Goal: Information Seeking & Learning: Learn about a topic

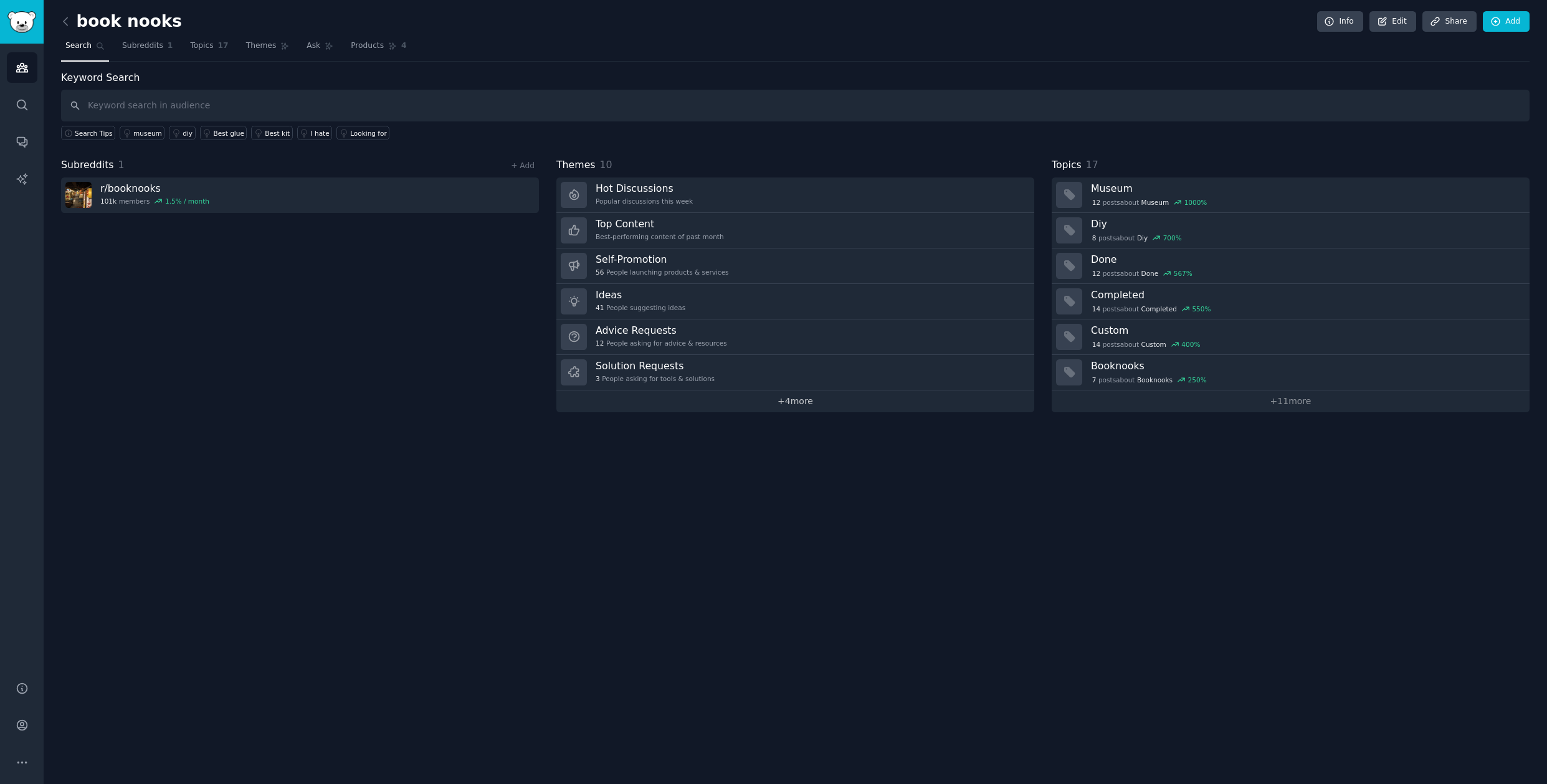
click at [798, 402] on link "+ 4 more" at bounding box center [795, 401] width 478 height 22
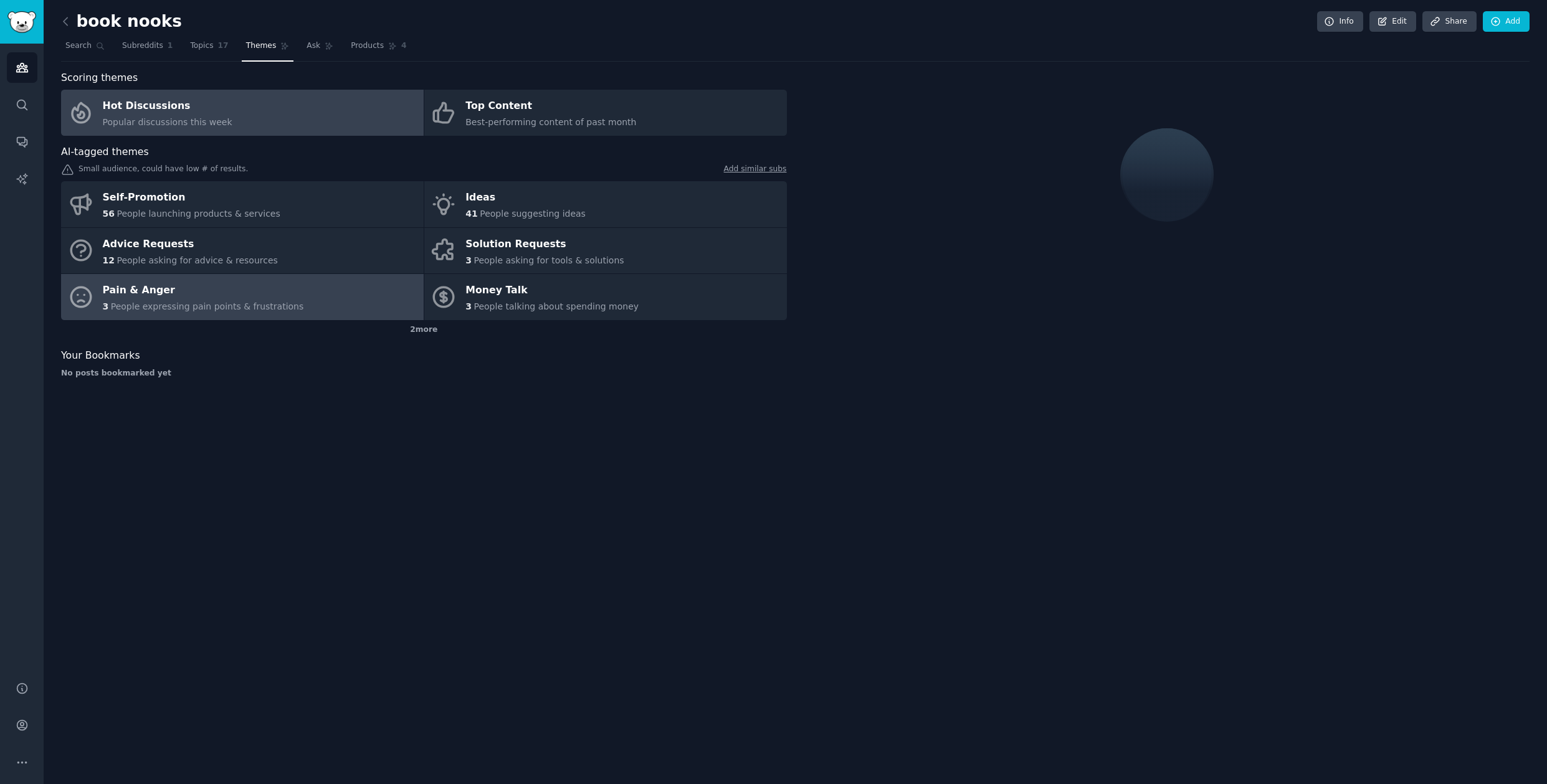
click at [206, 291] on div "Pain & Anger" at bounding box center [204, 291] width 201 height 20
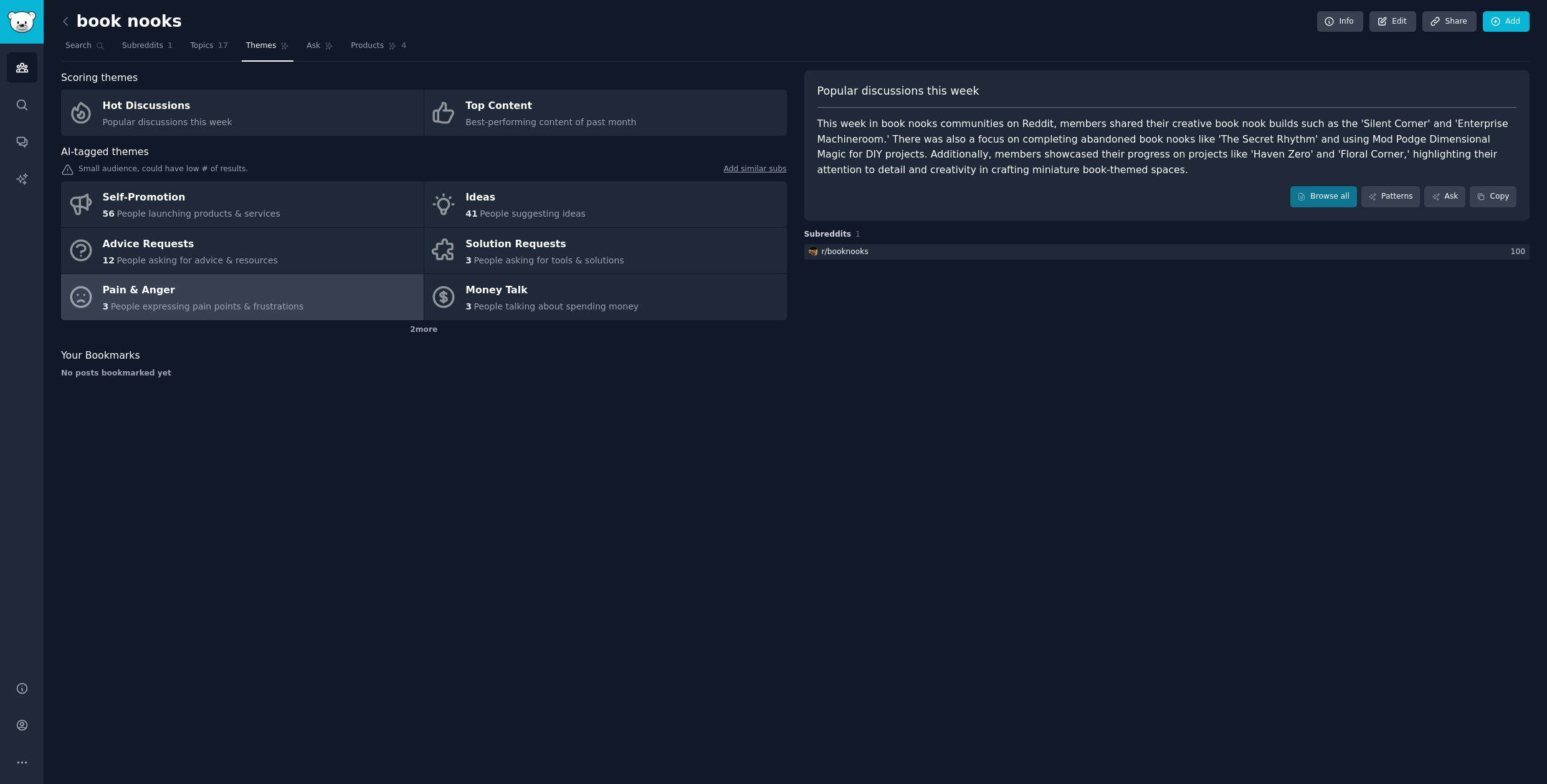
click at [946, 240] on h3 "Subreddits 1" at bounding box center [1167, 235] width 726 height 11
click at [232, 302] on span "People expressing pain points & frustrations" at bounding box center [208, 307] width 193 height 10
click at [1327, 250] on div at bounding box center [1167, 252] width 726 height 16
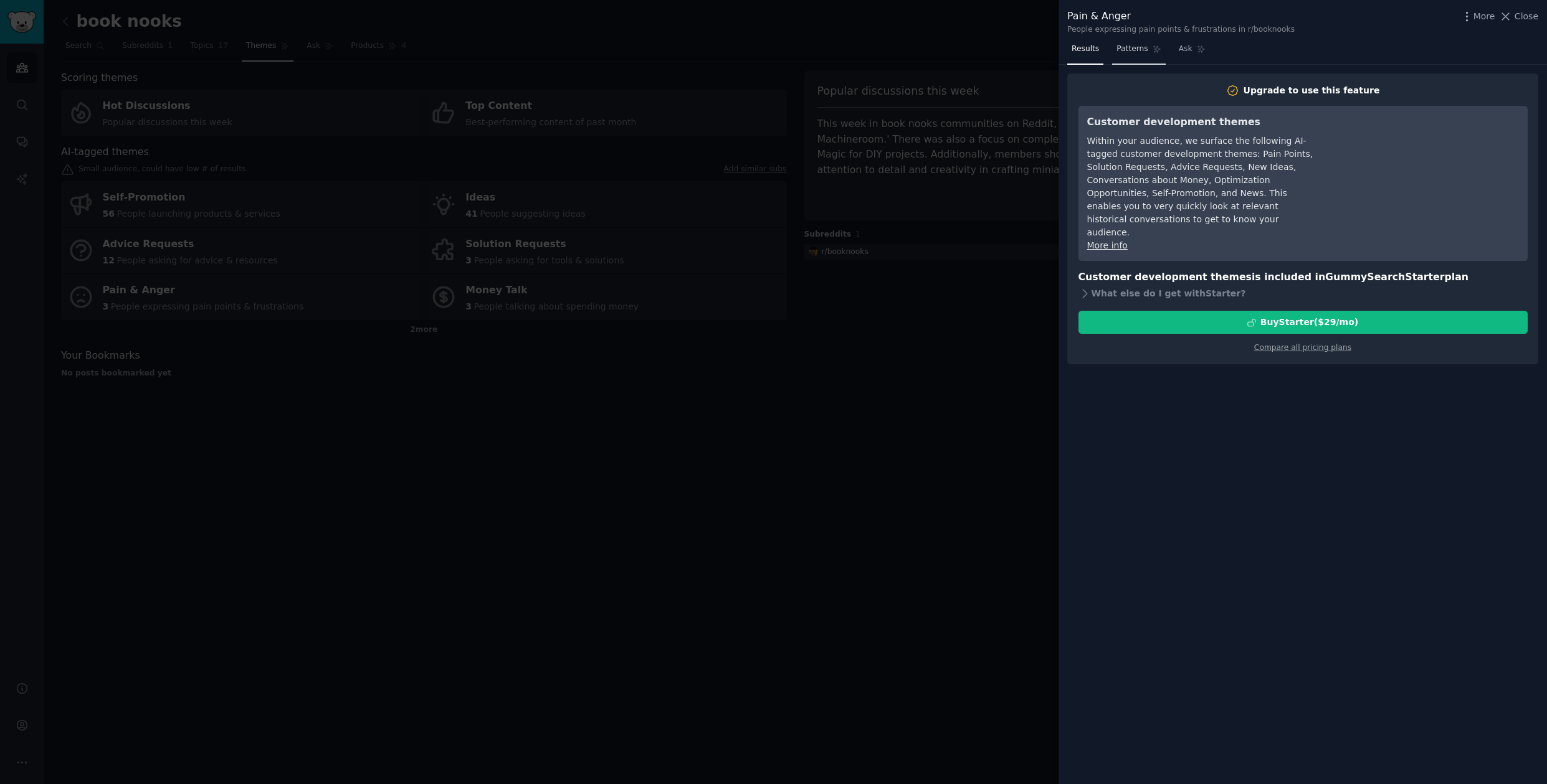
click at [1132, 47] on span "Patterns" at bounding box center [1132, 49] width 31 height 11
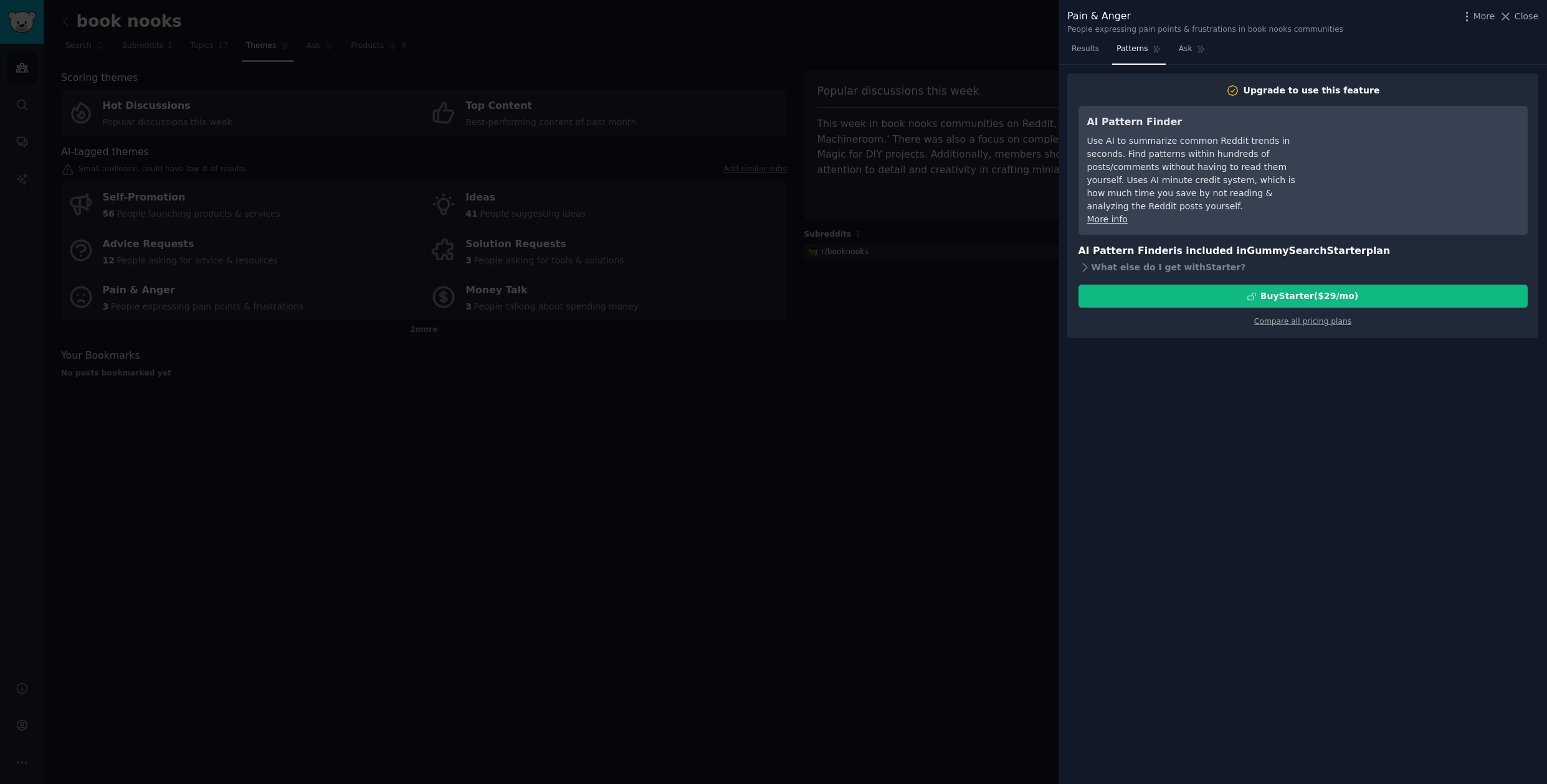
click at [1022, 313] on div at bounding box center [773, 392] width 1547 height 784
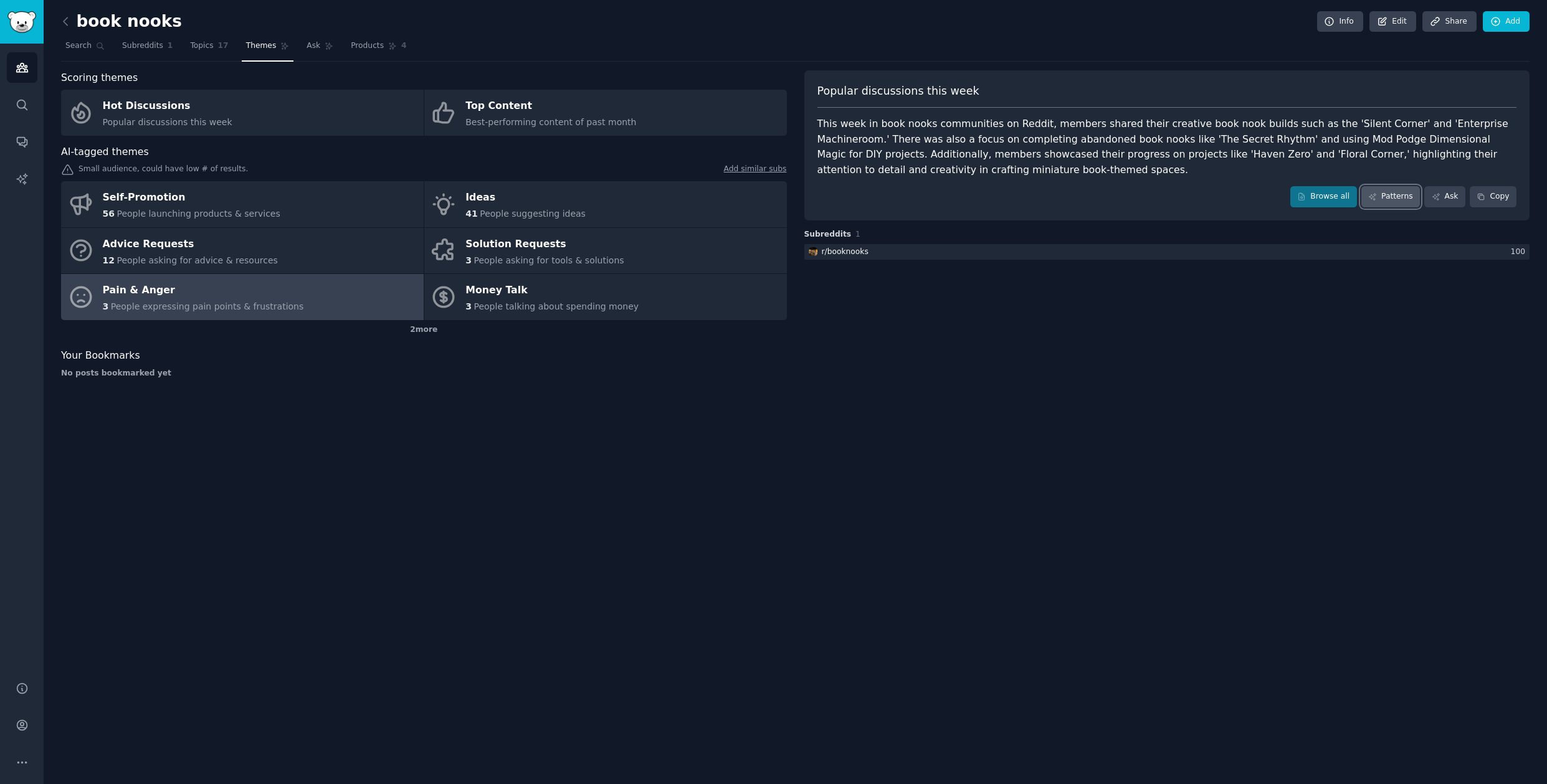
click at [1397, 200] on link "Patterns" at bounding box center [1390, 196] width 58 height 22
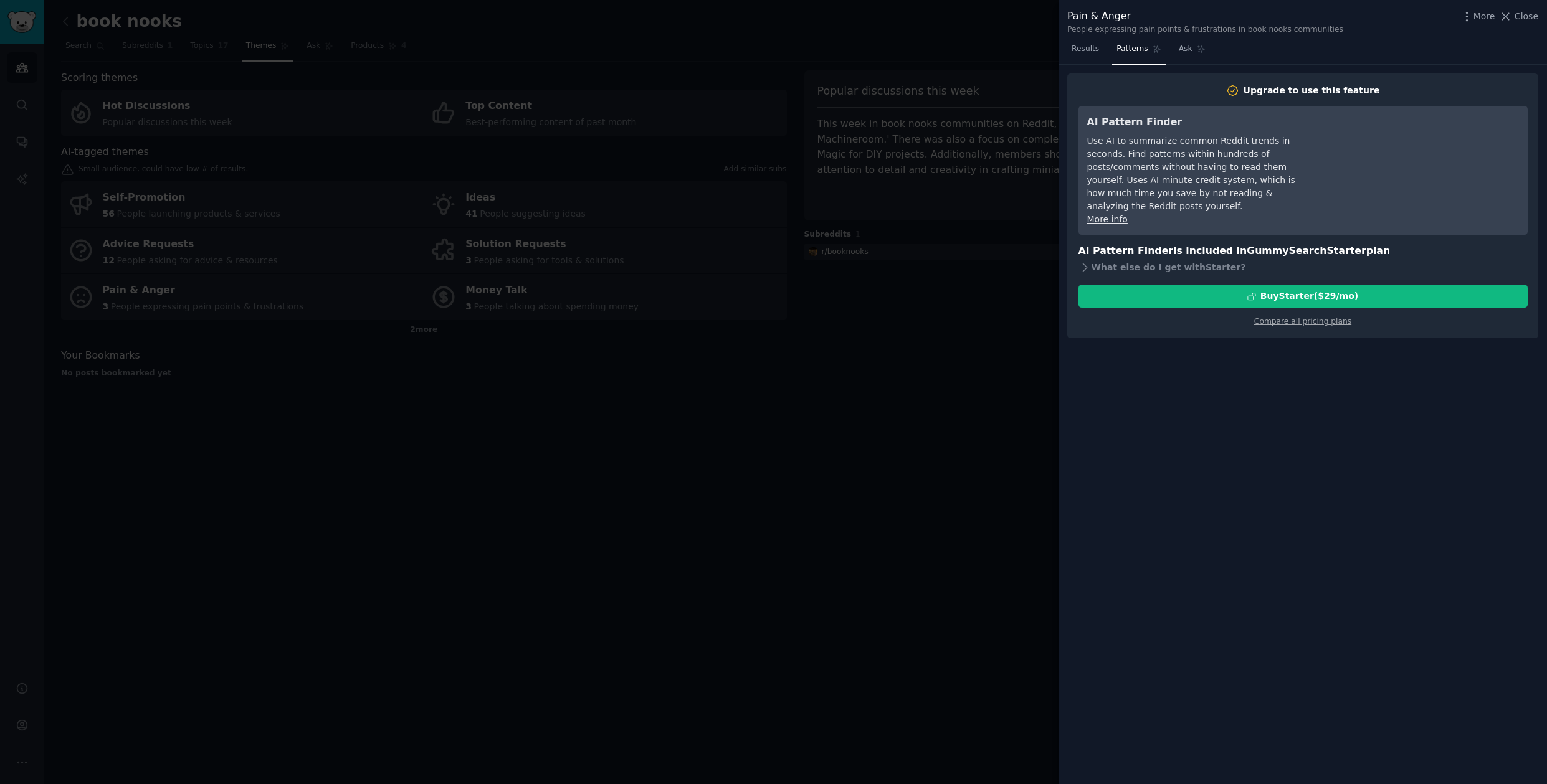
drag, startPoint x: 954, startPoint y: 232, endPoint x: 948, endPoint y: 229, distance: 6.7
click at [952, 231] on div at bounding box center [773, 392] width 1547 height 784
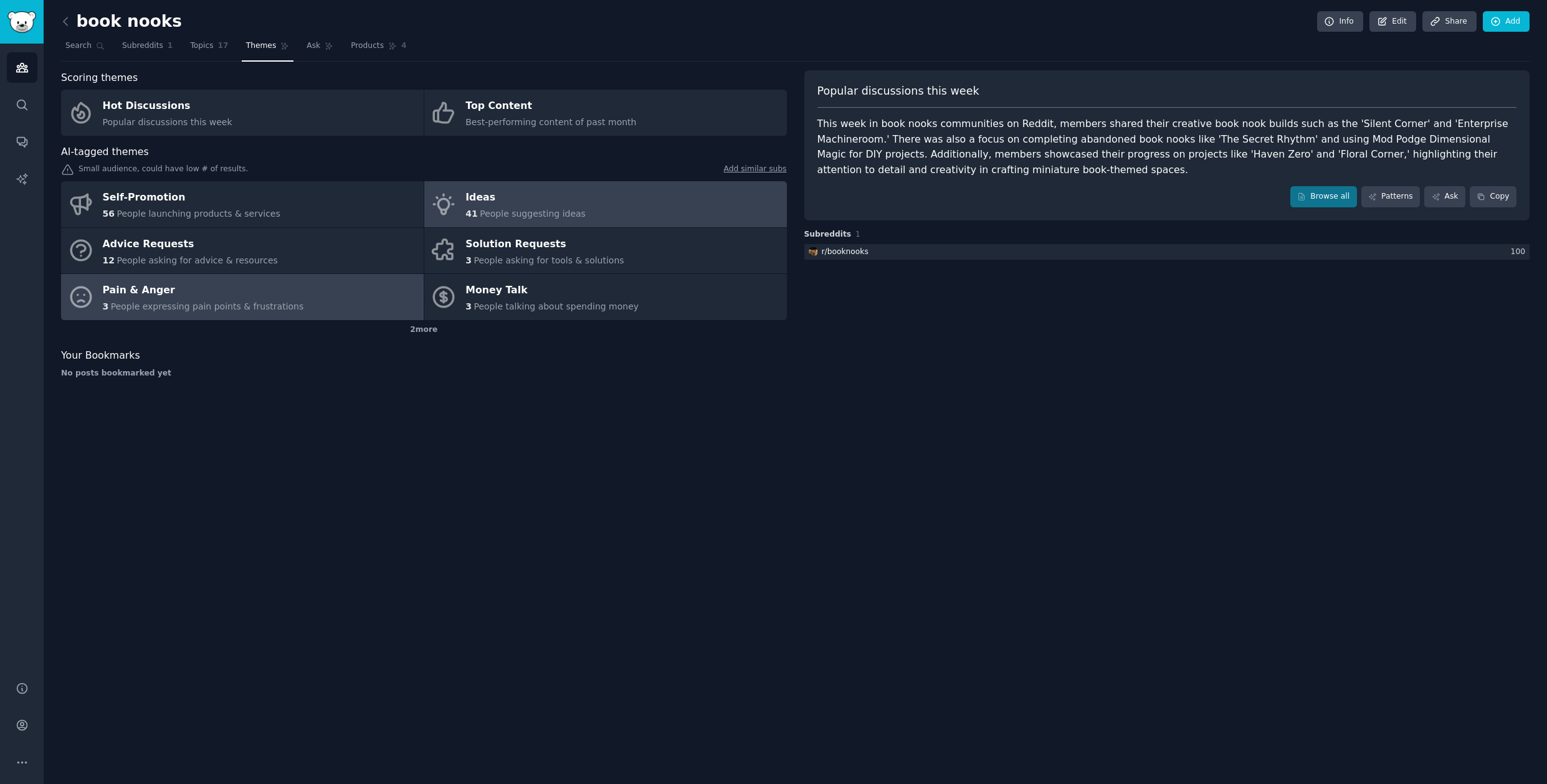
click at [524, 211] on span "People suggesting ideas" at bounding box center [533, 213] width 106 height 10
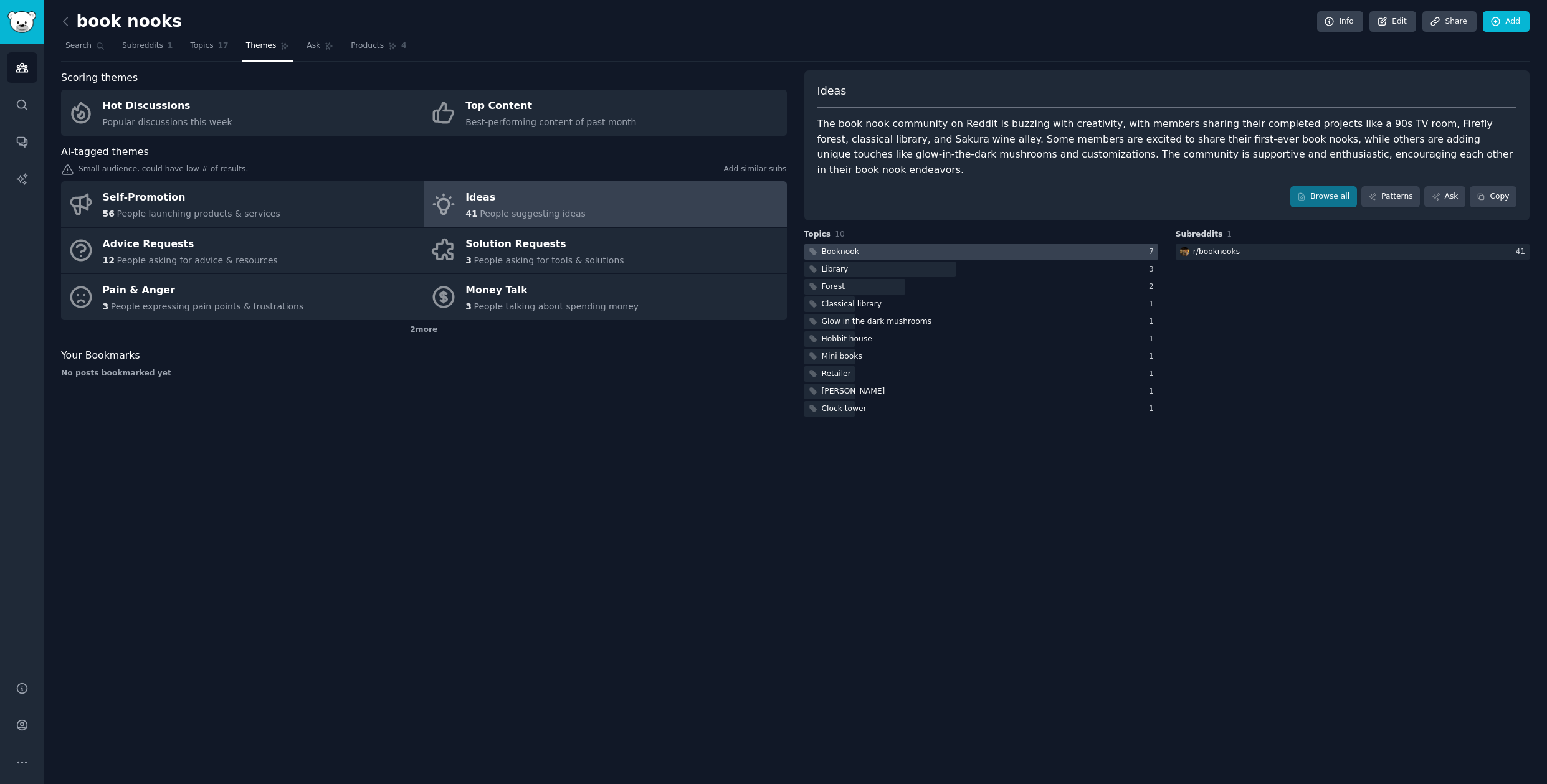
click at [848, 247] on div "Booknook" at bounding box center [840, 252] width 38 height 11
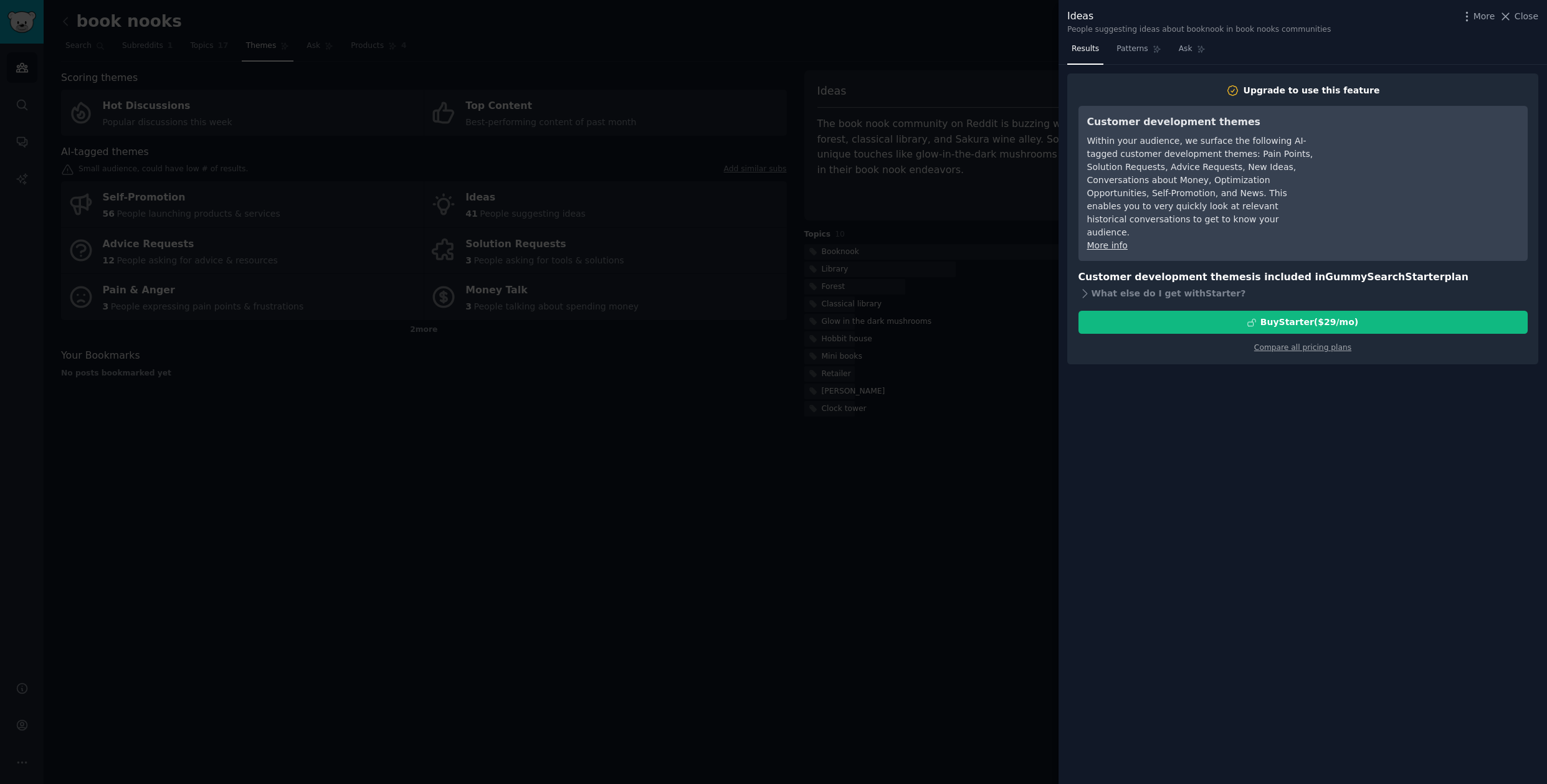
click at [863, 263] on div at bounding box center [773, 392] width 1547 height 784
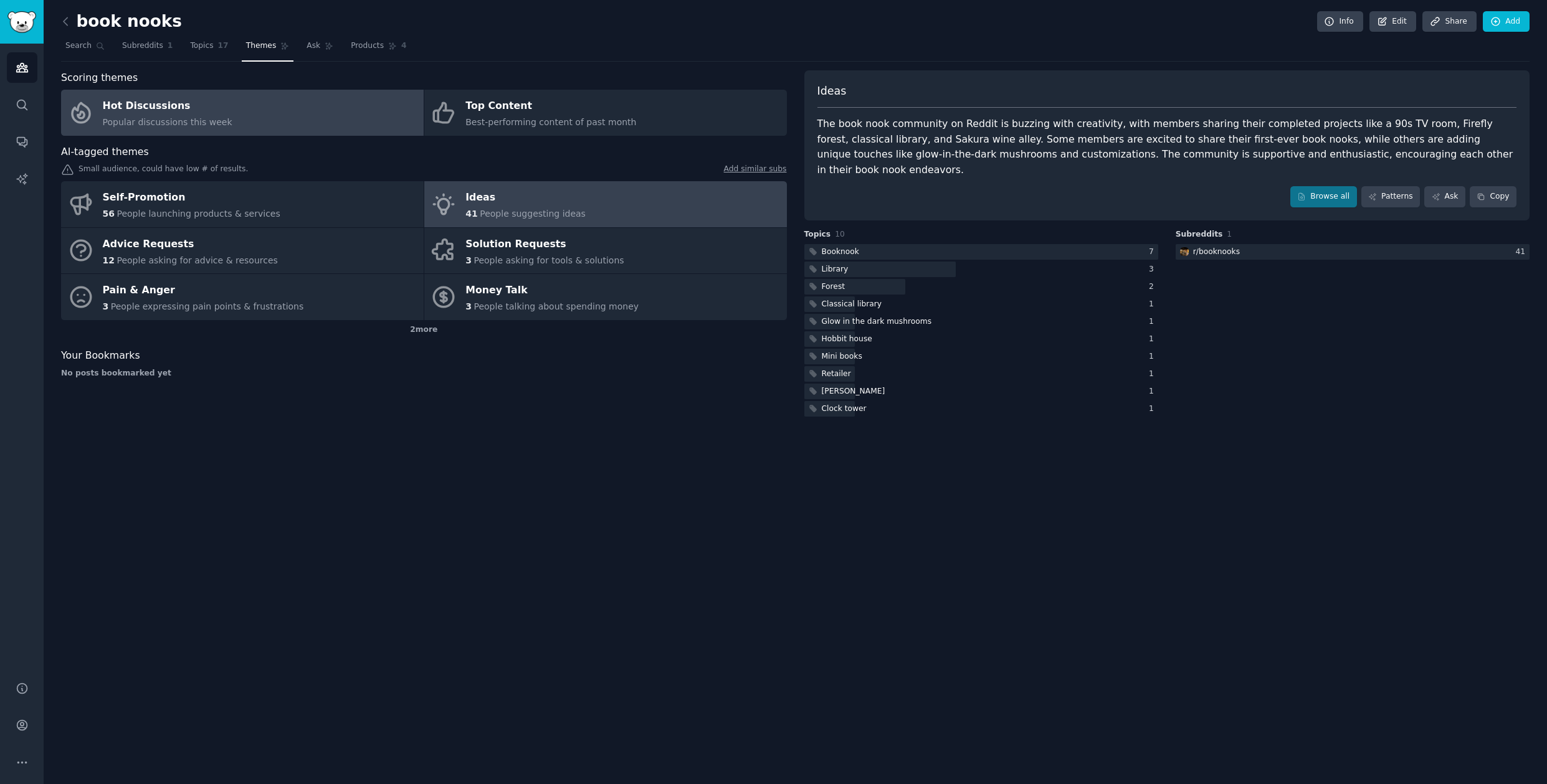
click at [172, 112] on div "Hot Discussions" at bounding box center [168, 106] width 129 height 20
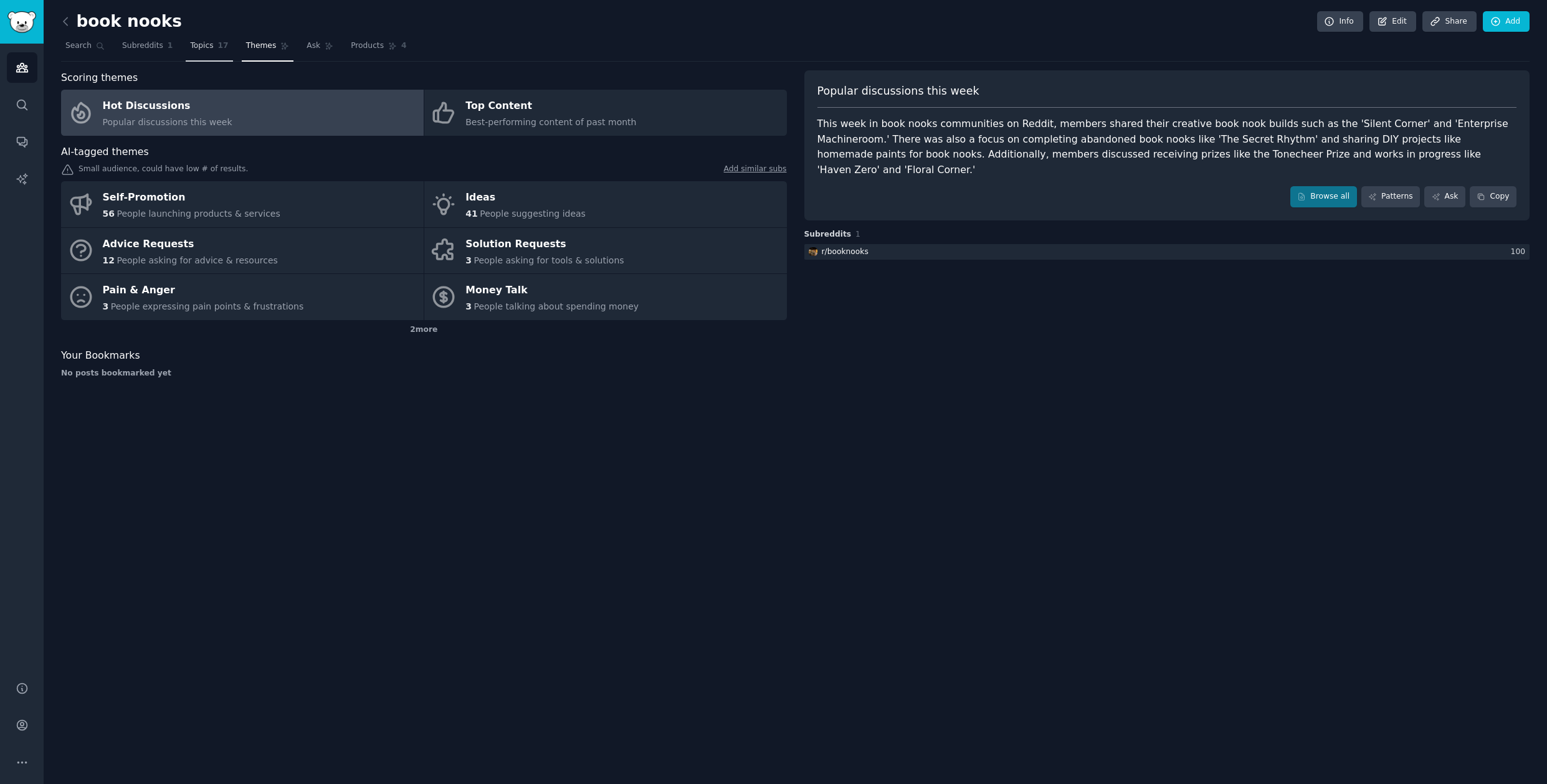
click at [206, 46] on span "Topics" at bounding box center [201, 46] width 23 height 11
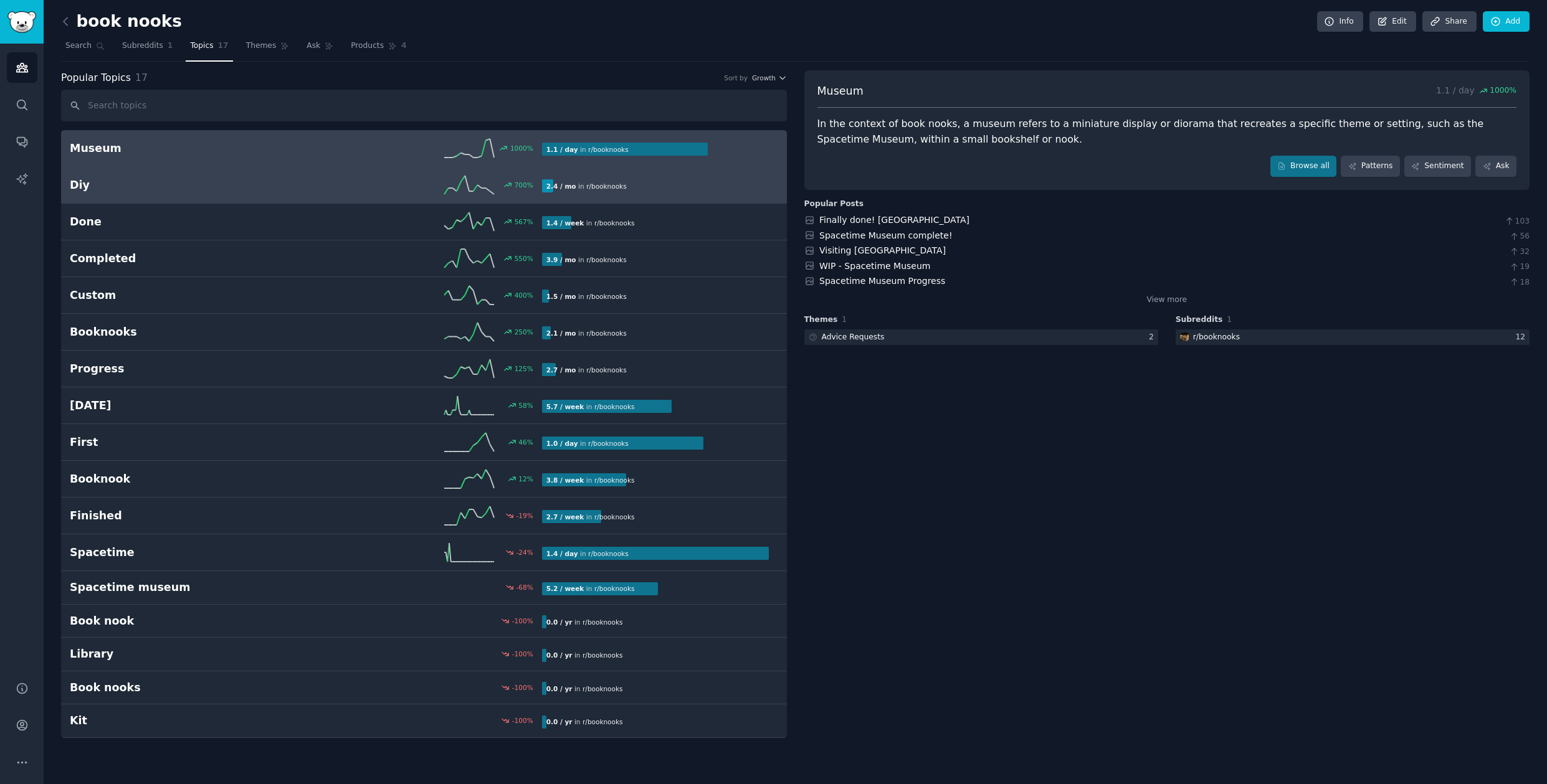
click at [260, 201] on link "Diy 700 % 2.4 / mo in r/ booknooks" at bounding box center [423, 185] width 726 height 37
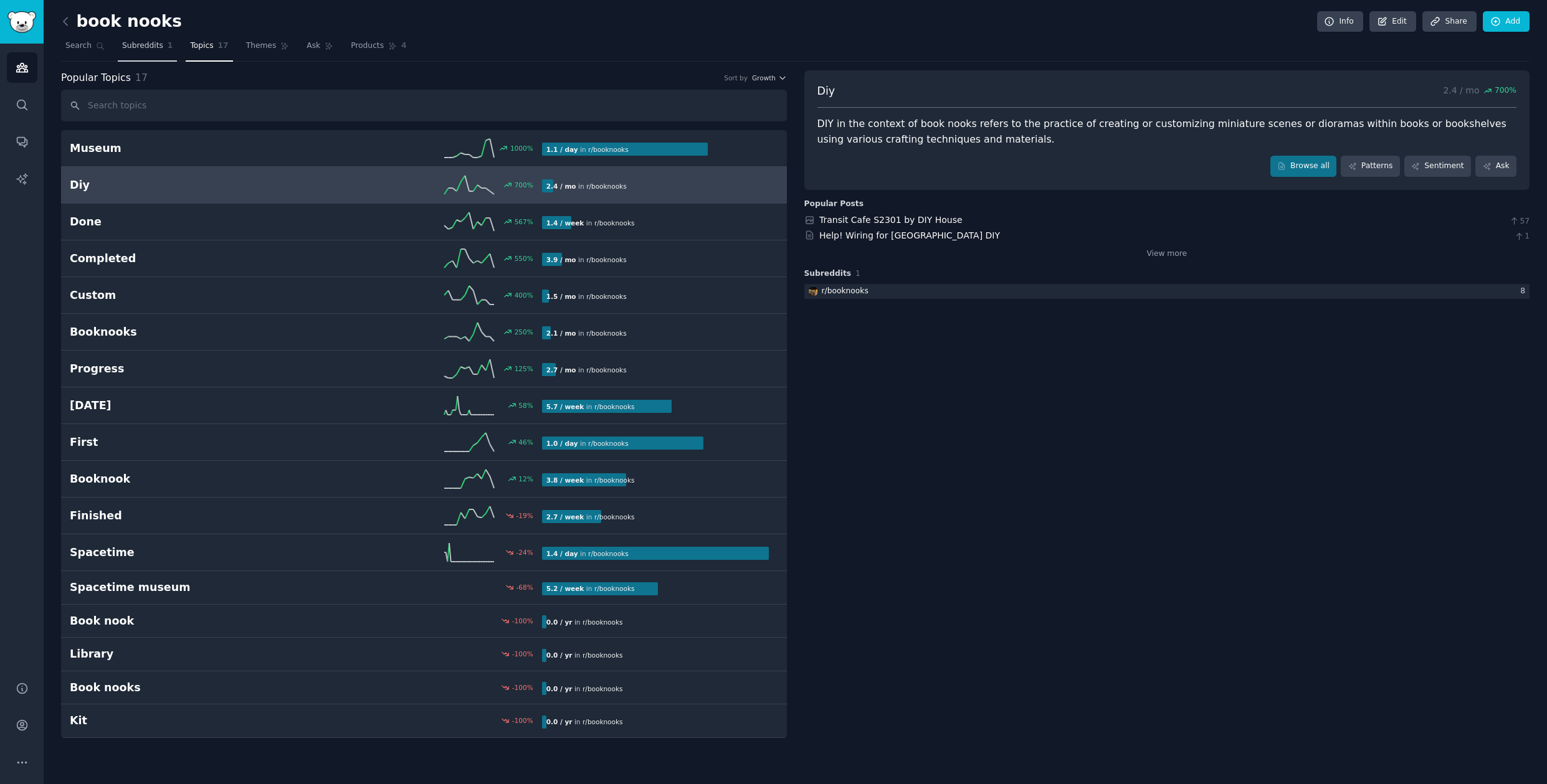
click at [149, 47] on span "Subreddits" at bounding box center [142, 46] width 41 height 11
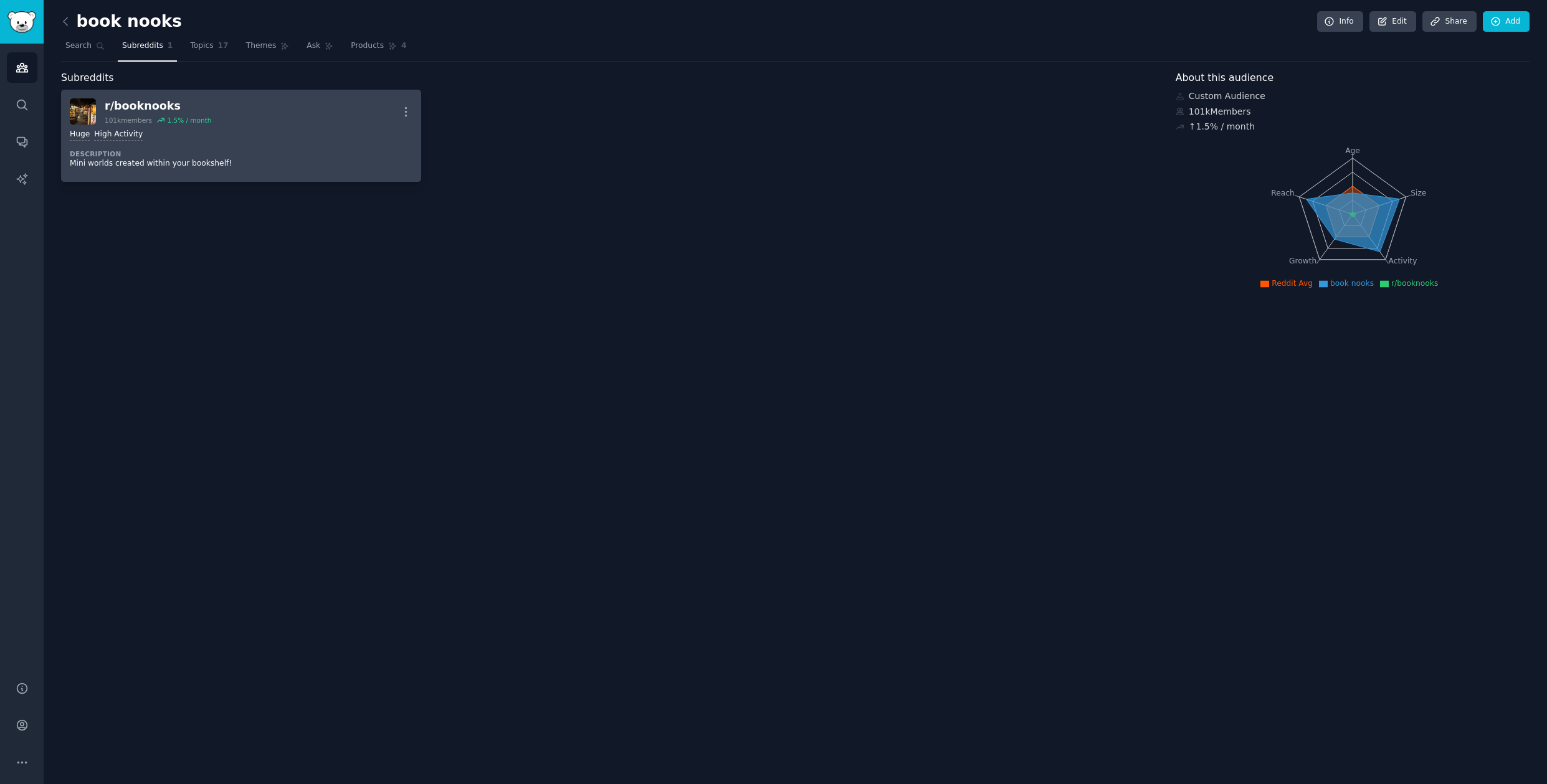
click at [348, 155] on dt "Description" at bounding box center [240, 153] width 343 height 9
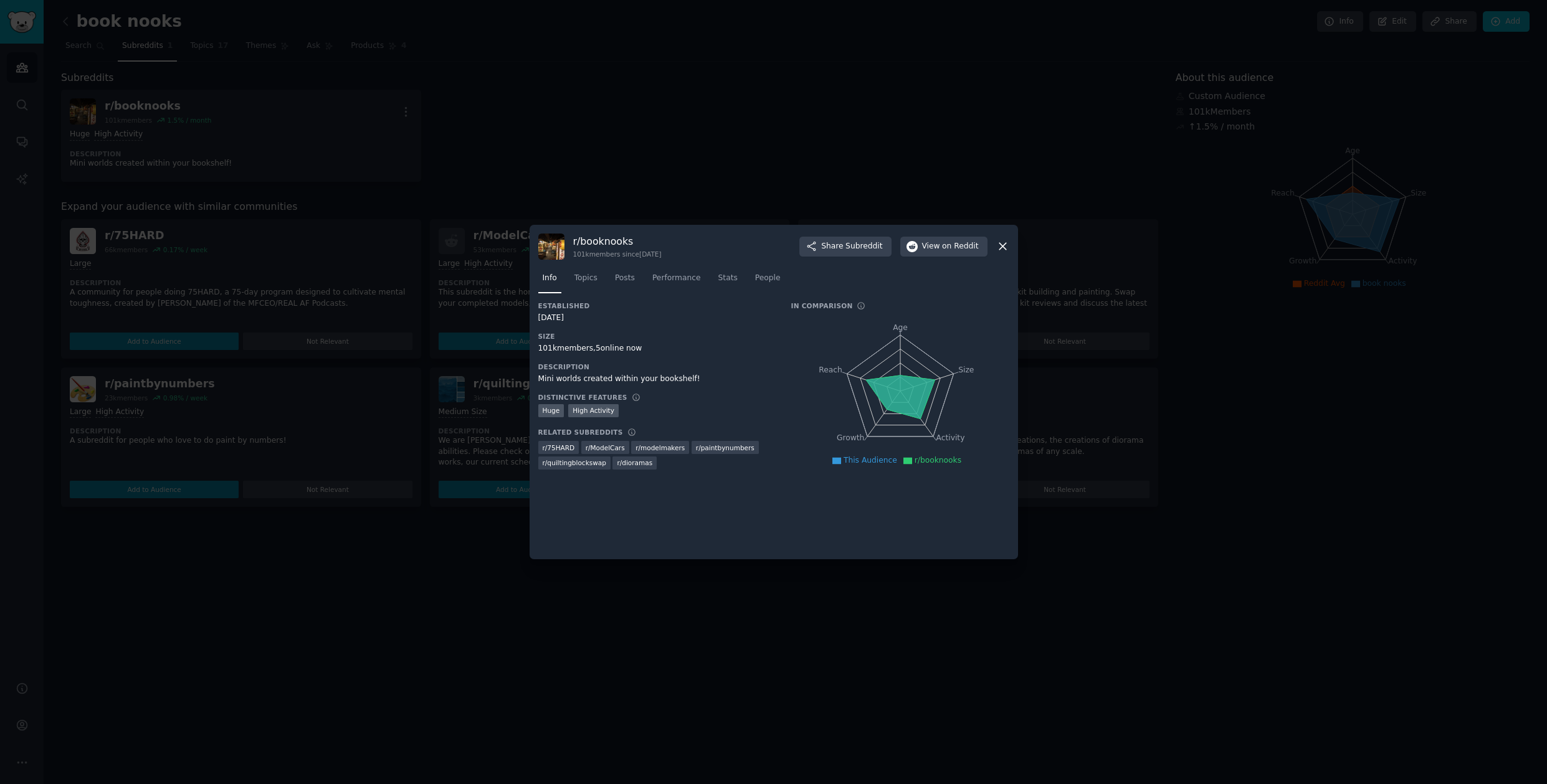
click at [1140, 176] on div at bounding box center [773, 392] width 1547 height 784
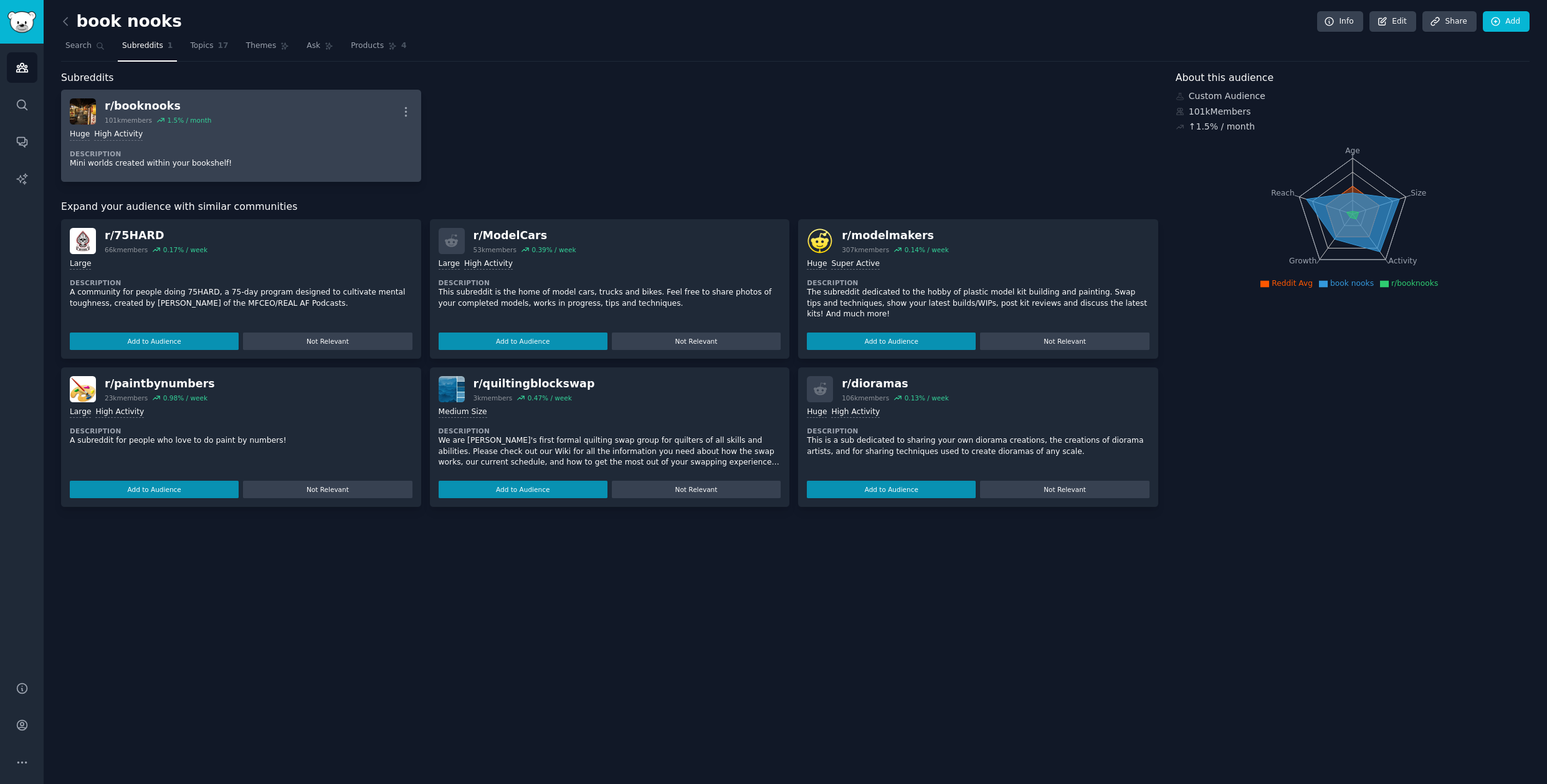
click at [243, 136] on div "Huge High Activity" at bounding box center [240, 135] width 343 height 12
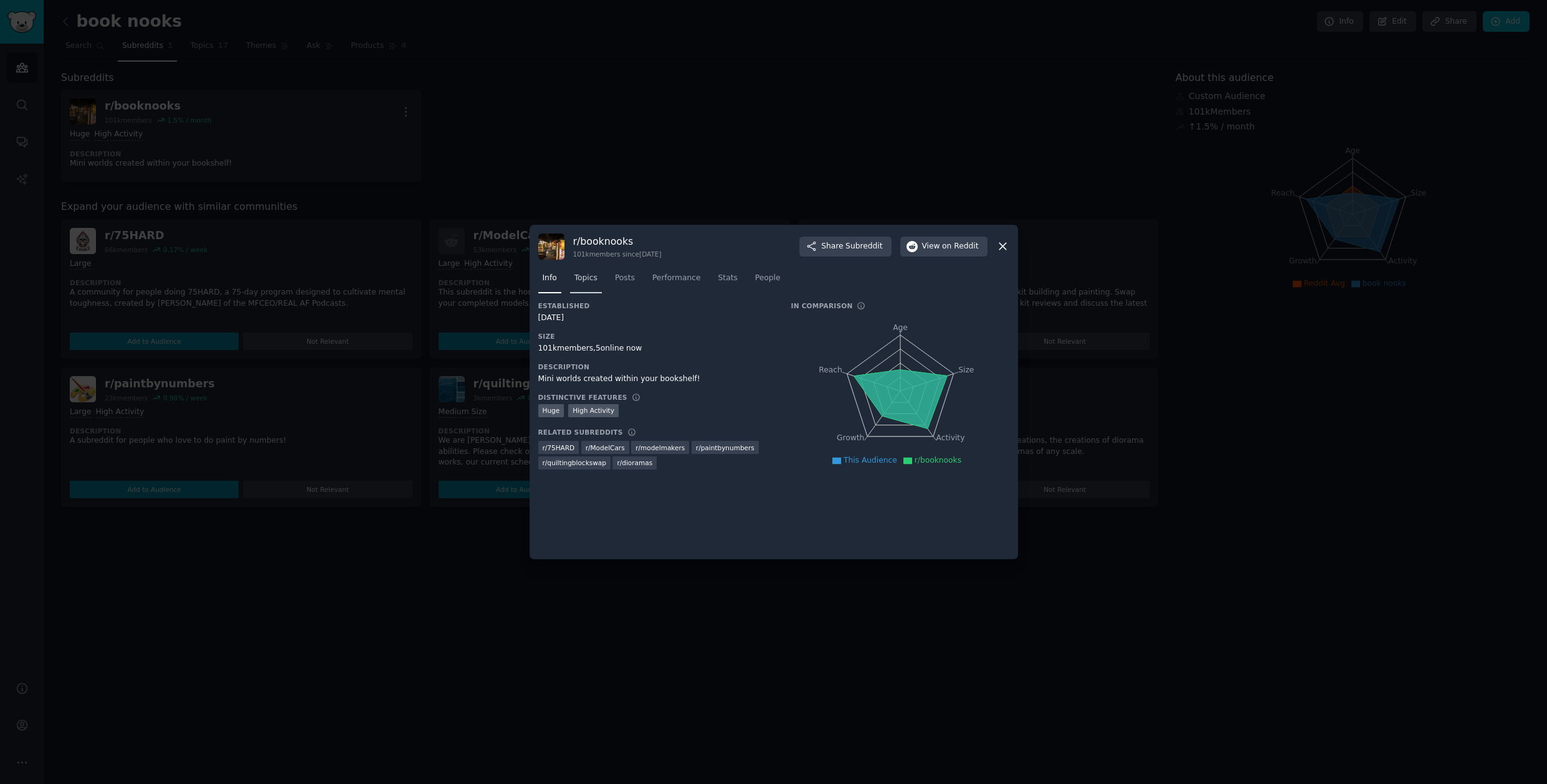
click at [594, 277] on span "Topics" at bounding box center [585, 279] width 23 height 11
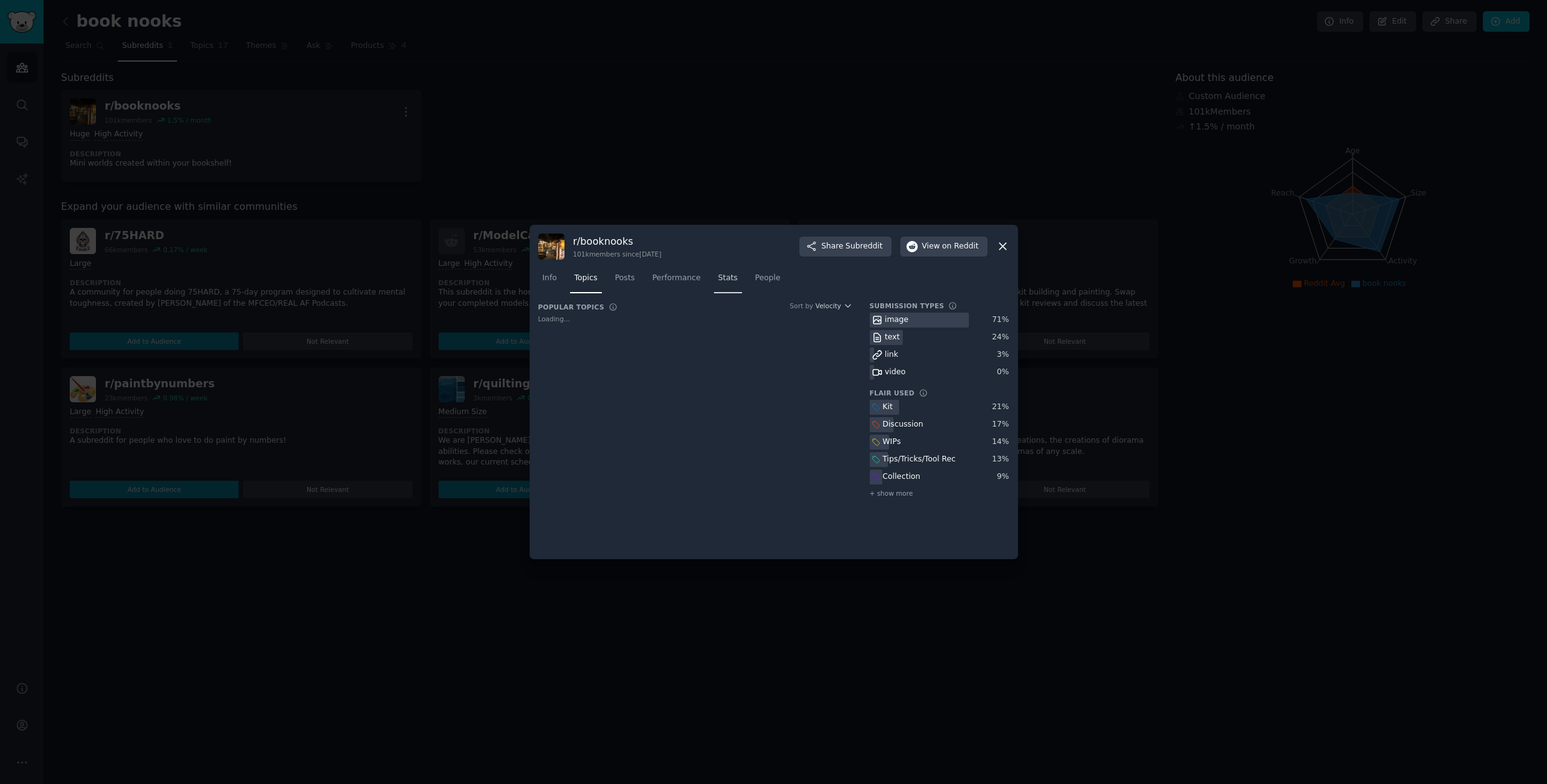
click at [730, 282] on span "Stats" at bounding box center [728, 279] width 19 height 11
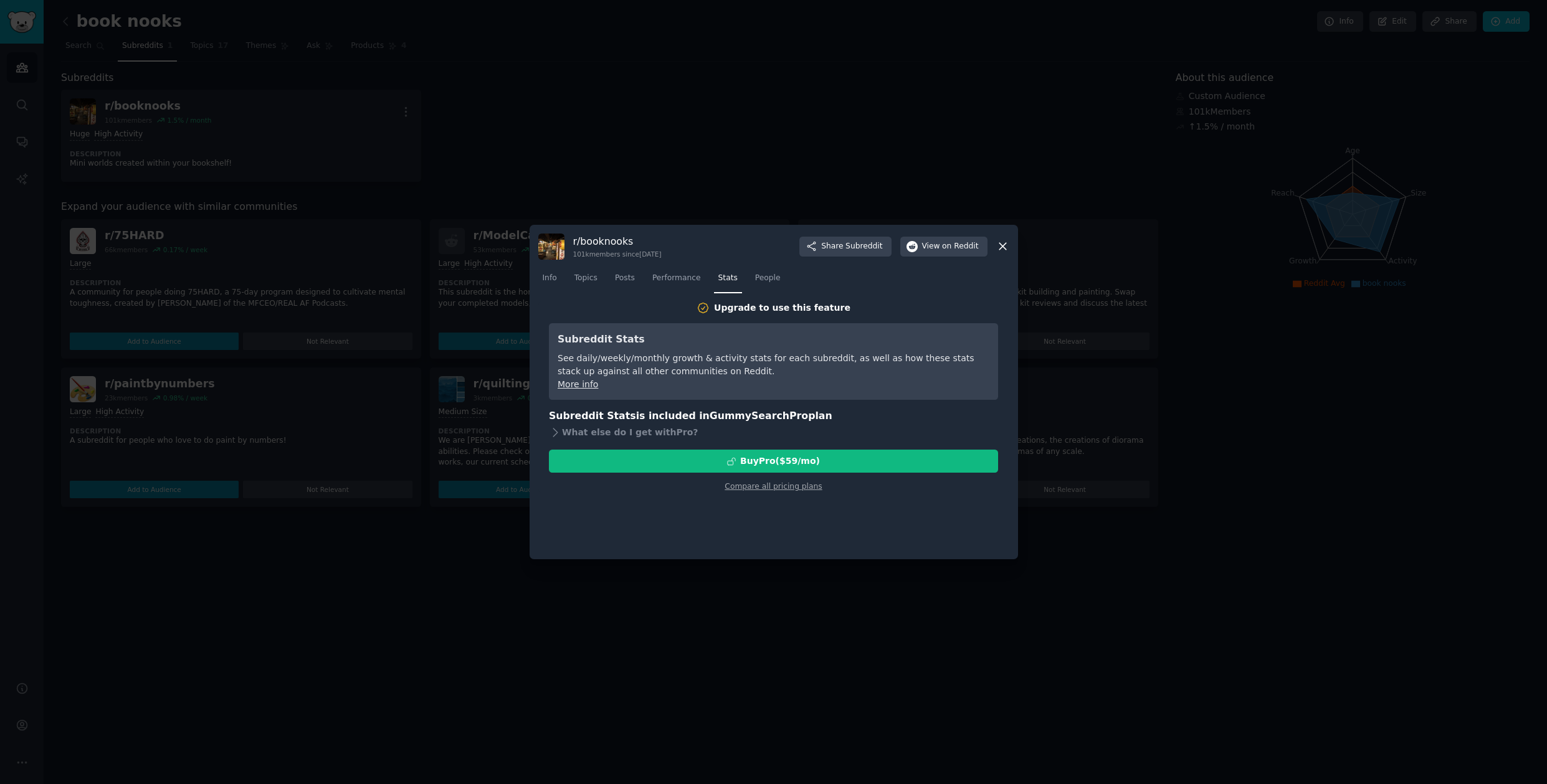
drag, startPoint x: 643, startPoint y: 179, endPoint x: 630, endPoint y: 175, distance: 13.6
click at [643, 179] on div at bounding box center [773, 392] width 1547 height 784
